Goal: Task Accomplishment & Management: Manage account settings

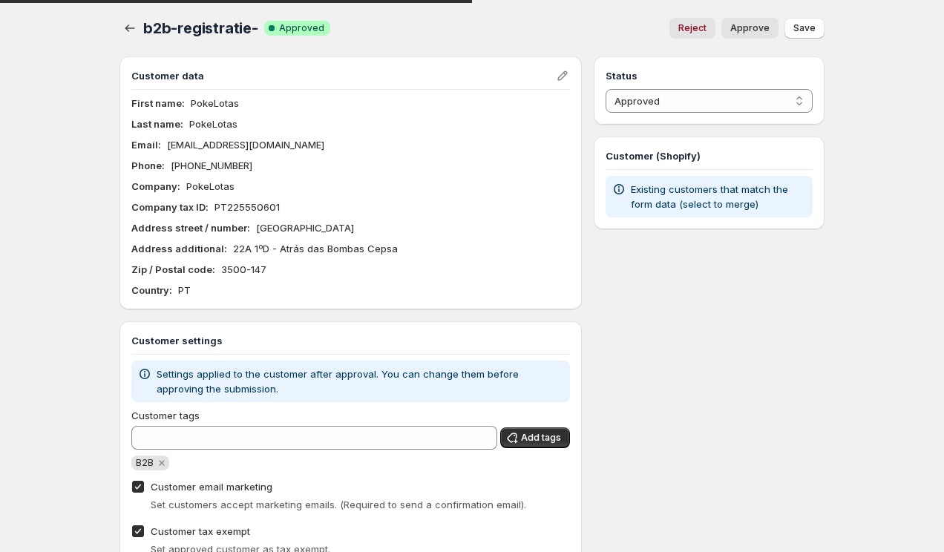
select select "1"
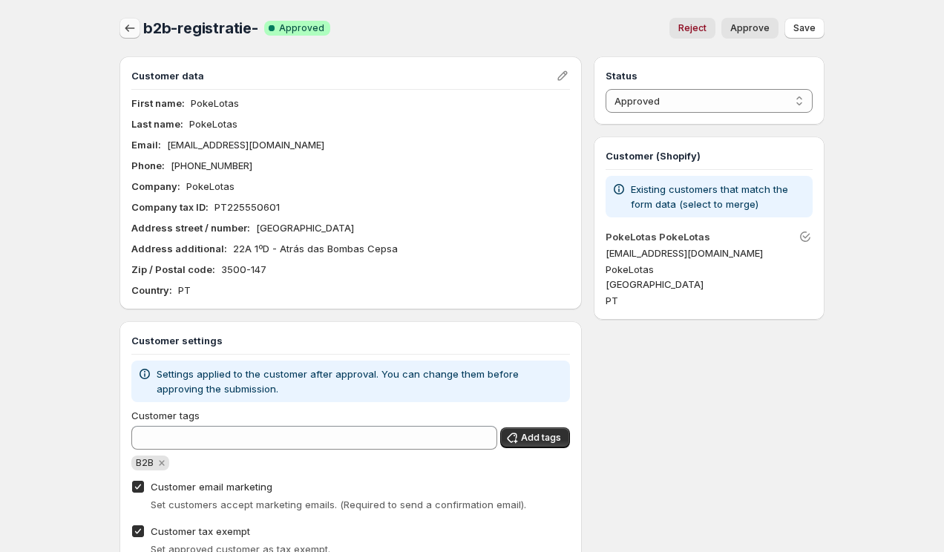
click at [128, 32] on icon "button" at bounding box center [129, 28] width 15 height 15
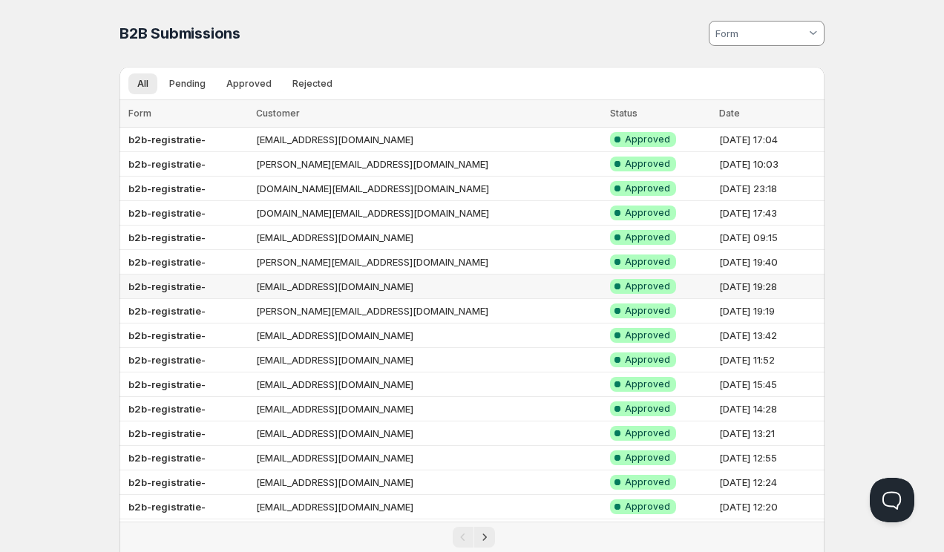
click at [252, 289] on td "b2b-registratie-" at bounding box center [185, 287] width 132 height 24
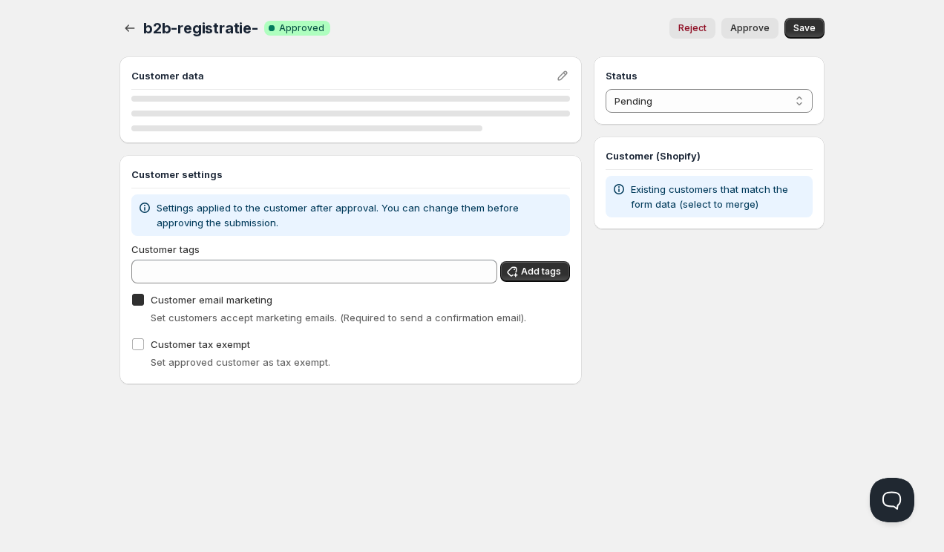
checkbox input "true"
select select "1"
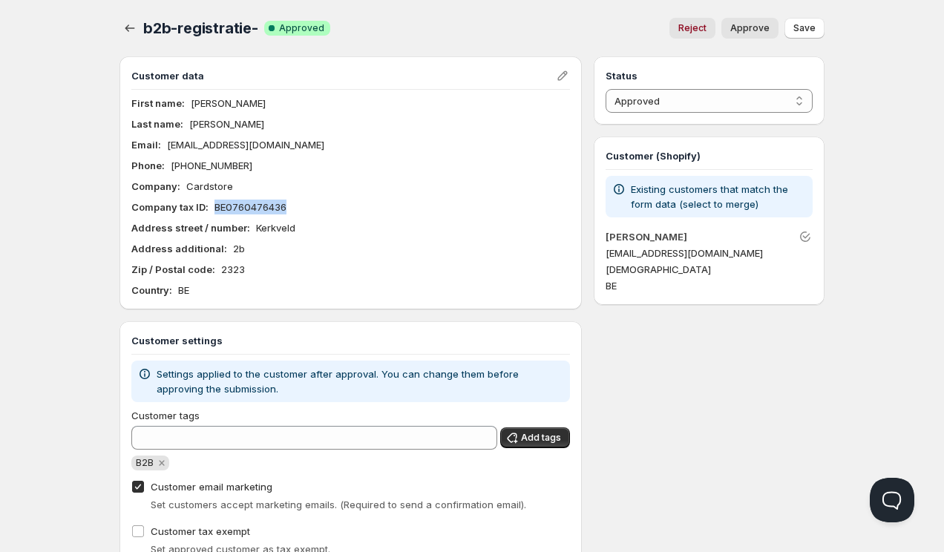
drag, startPoint x: 300, startPoint y: 204, endPoint x: 216, endPoint y: 208, distance: 84.7
click at [216, 208] on div "Company tax ID : BE0760476436" at bounding box center [350, 207] width 438 height 15
copy p "BE0760476436"
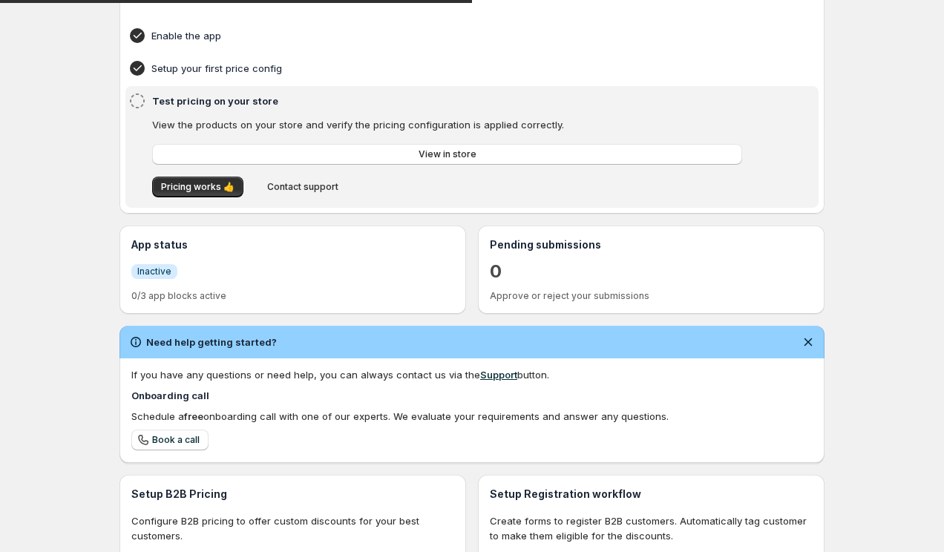
scroll to position [132, 0]
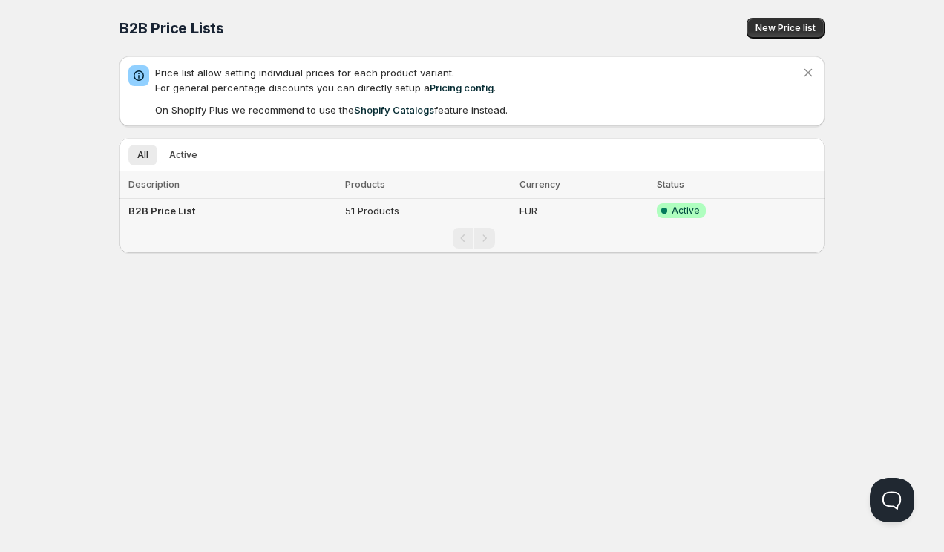
click at [186, 208] on b "B2B Price List" at bounding box center [161, 211] width 67 height 12
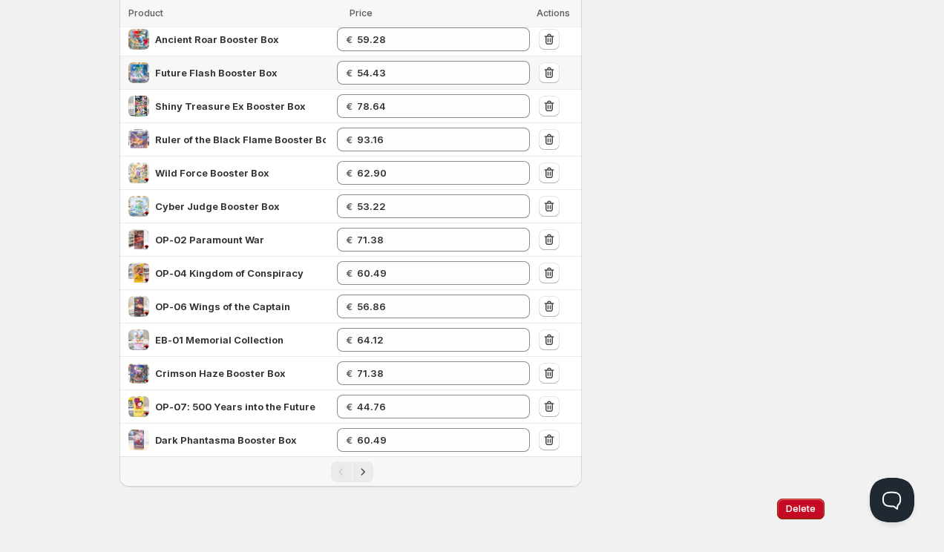
scroll to position [427, 0]
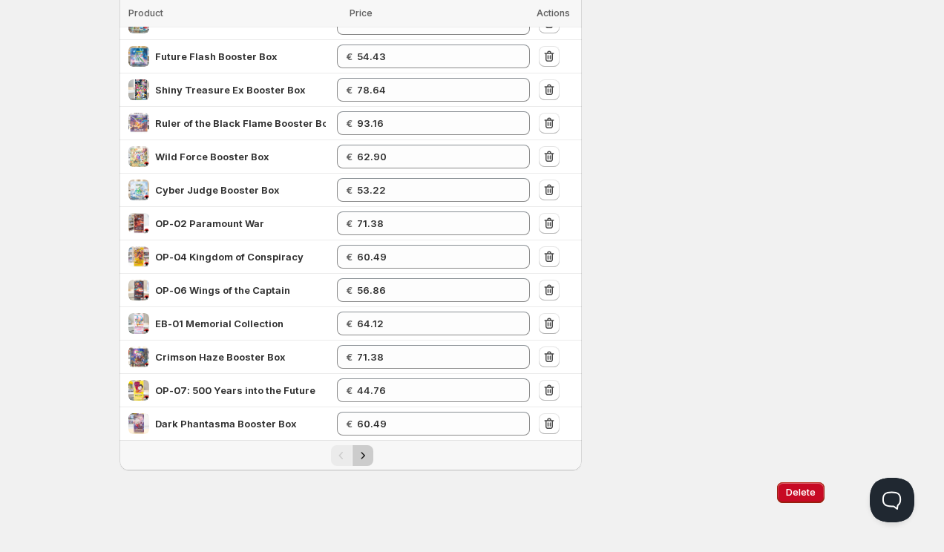
click at [364, 457] on icon "Next" at bounding box center [362, 455] width 15 height 15
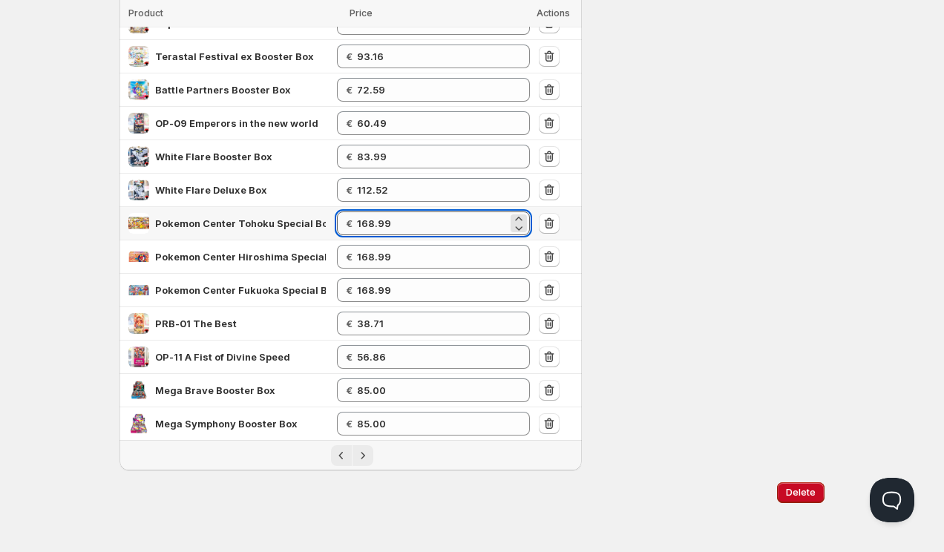
click at [386, 219] on input "168.99" at bounding box center [432, 223] width 151 height 24
type input "158.99"
click at [763, 330] on div "Settings Currency EUR EUR Active on 1 config Log synced: 3 products in 6 seconds" at bounding box center [709, 49] width 231 height 841
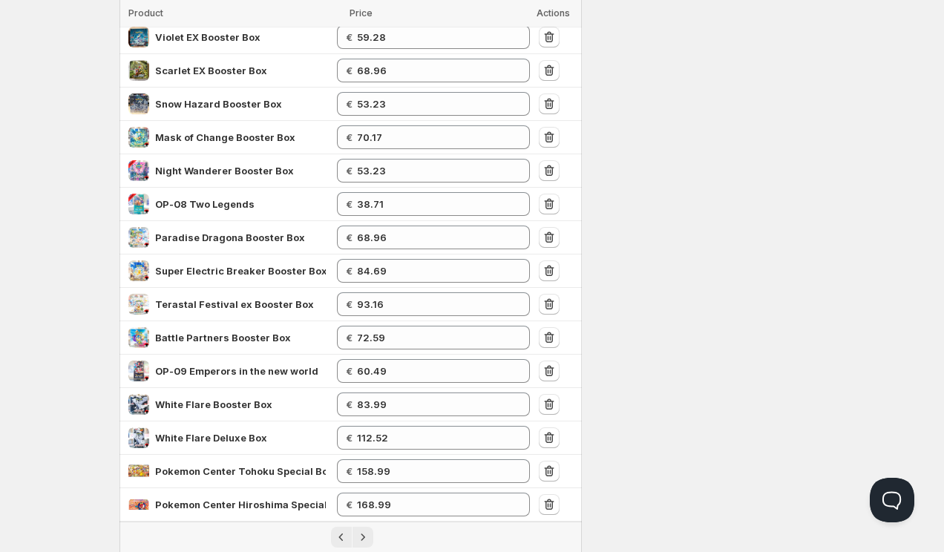
scroll to position [0, 0]
